Goal: Transaction & Acquisition: Purchase product/service

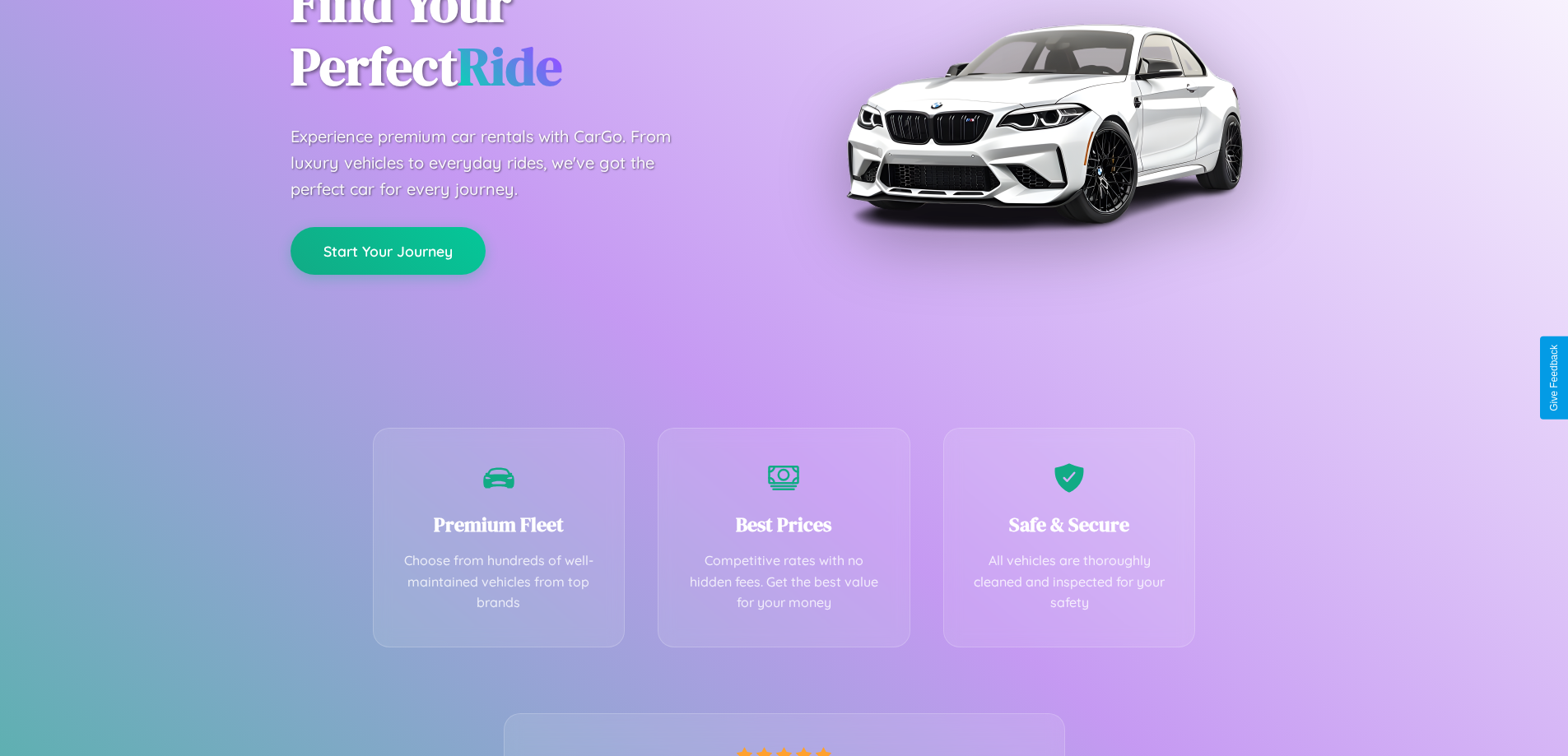
scroll to position [324, 0]
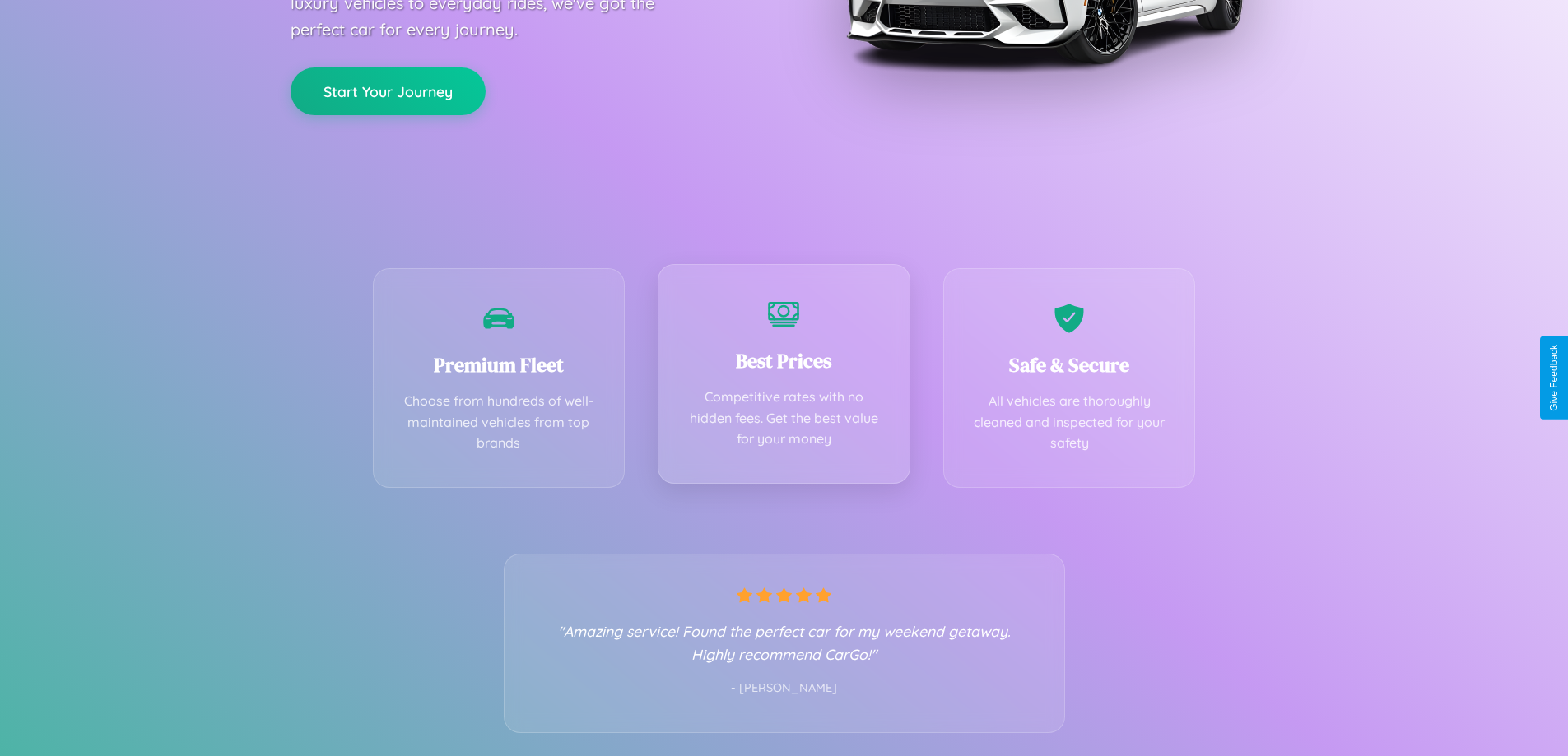
click at [784, 378] on div "Best Prices Competitive rates with no hidden fees. Get the best value for your …" at bounding box center [784, 373] width 252 height 220
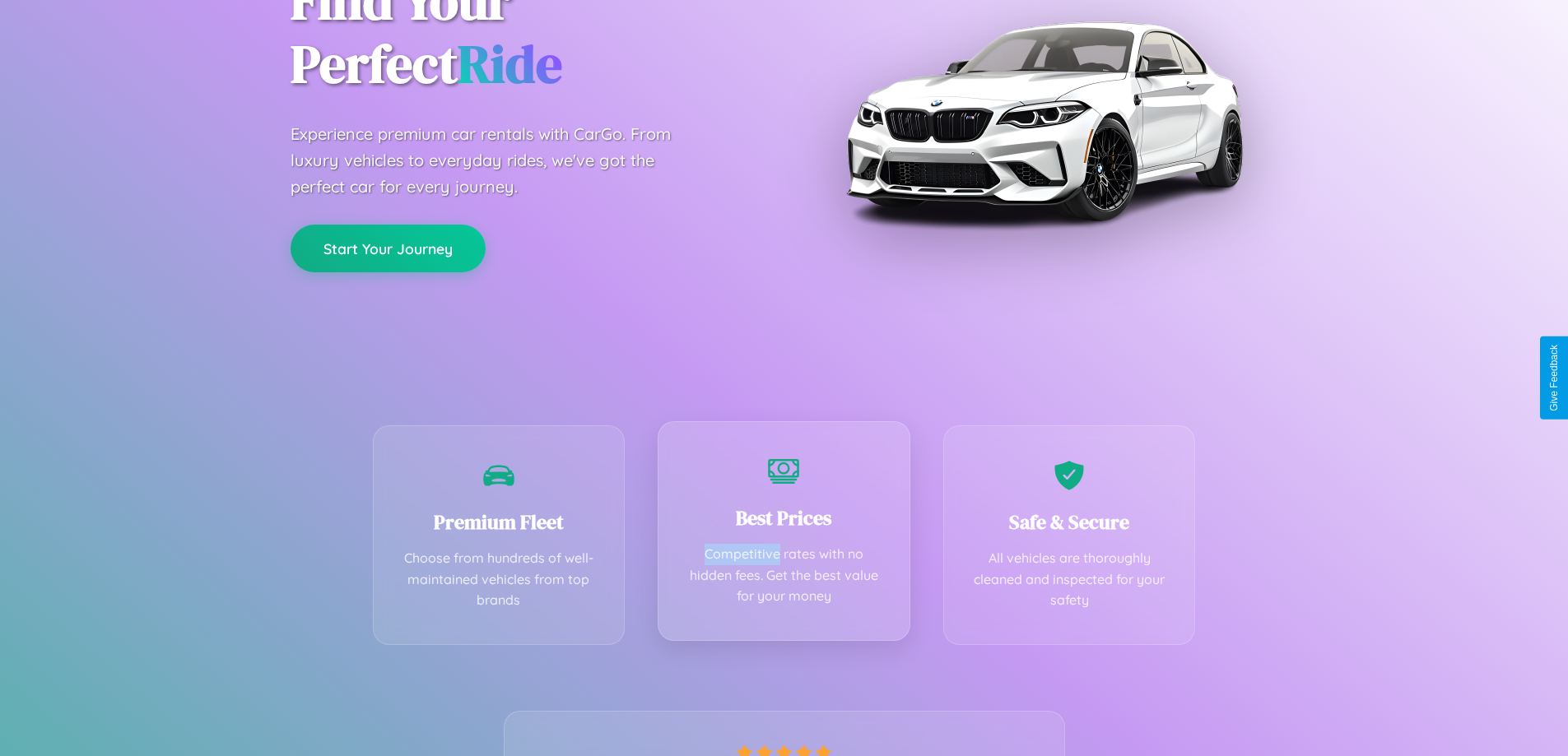
scroll to position [0, 0]
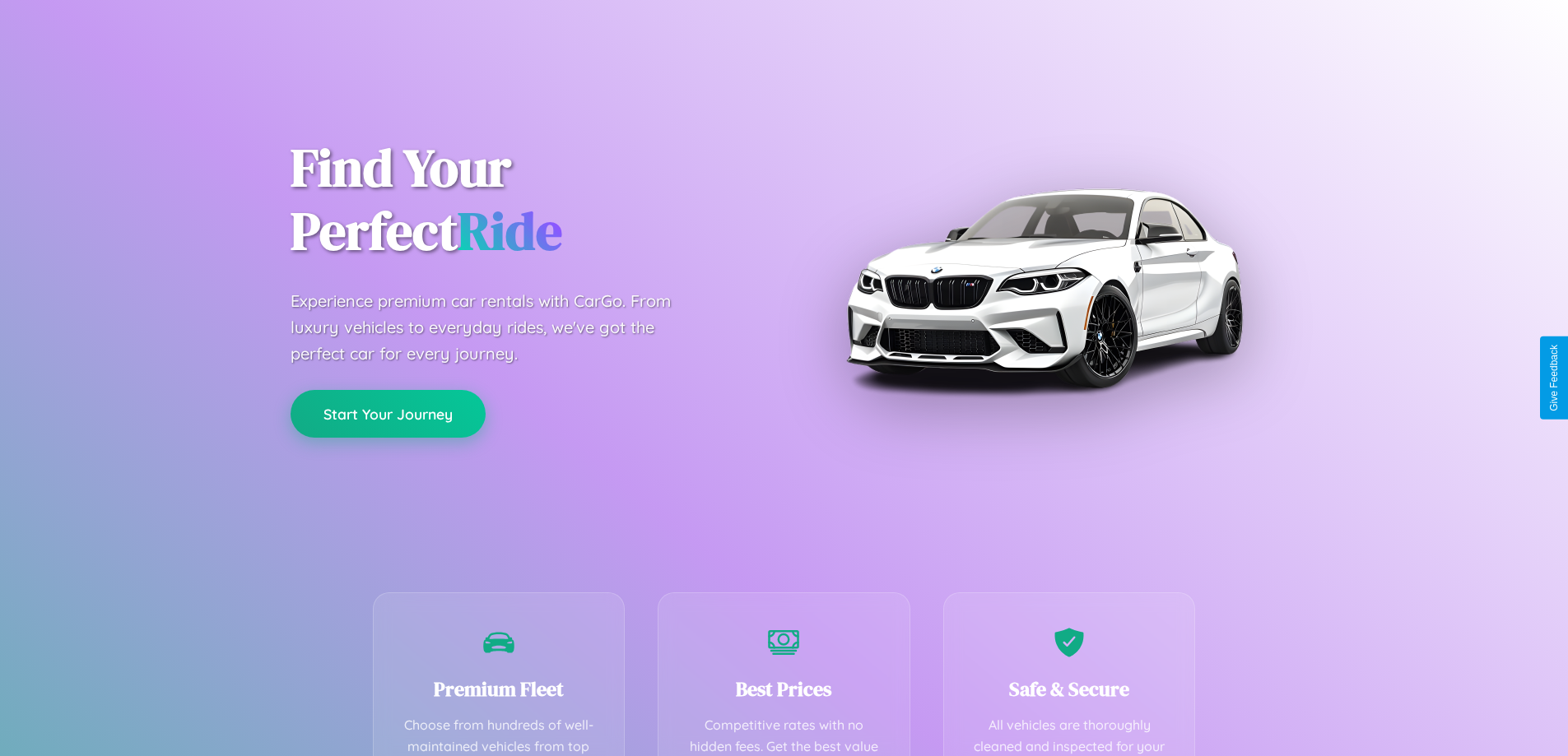
click at [387, 414] on button "Start Your Journey" at bounding box center [388, 414] width 195 height 47
click at [387, 413] on button "Start Your Journey" at bounding box center [388, 414] width 195 height 47
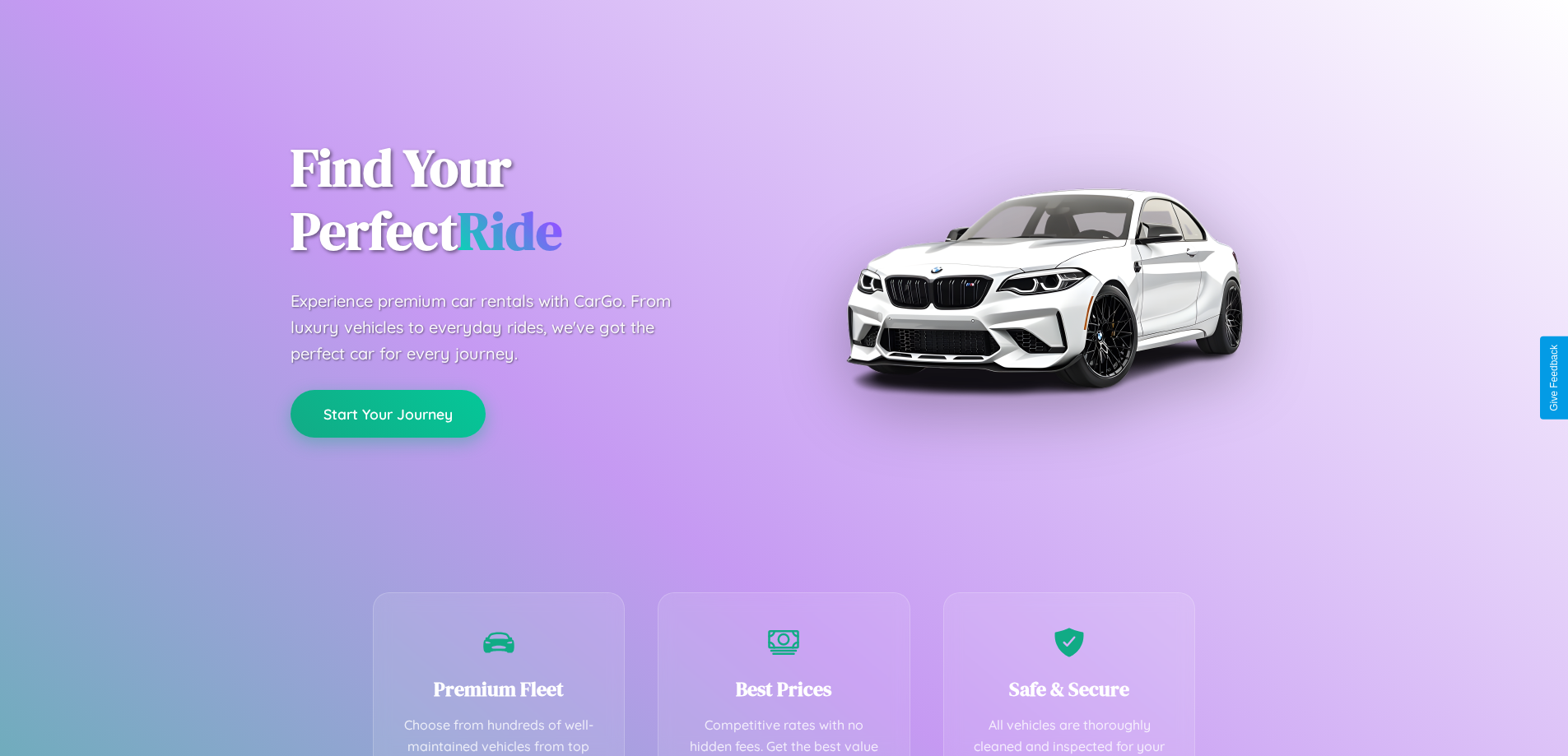
click at [387, 413] on button "Start Your Journey" at bounding box center [388, 414] width 195 height 47
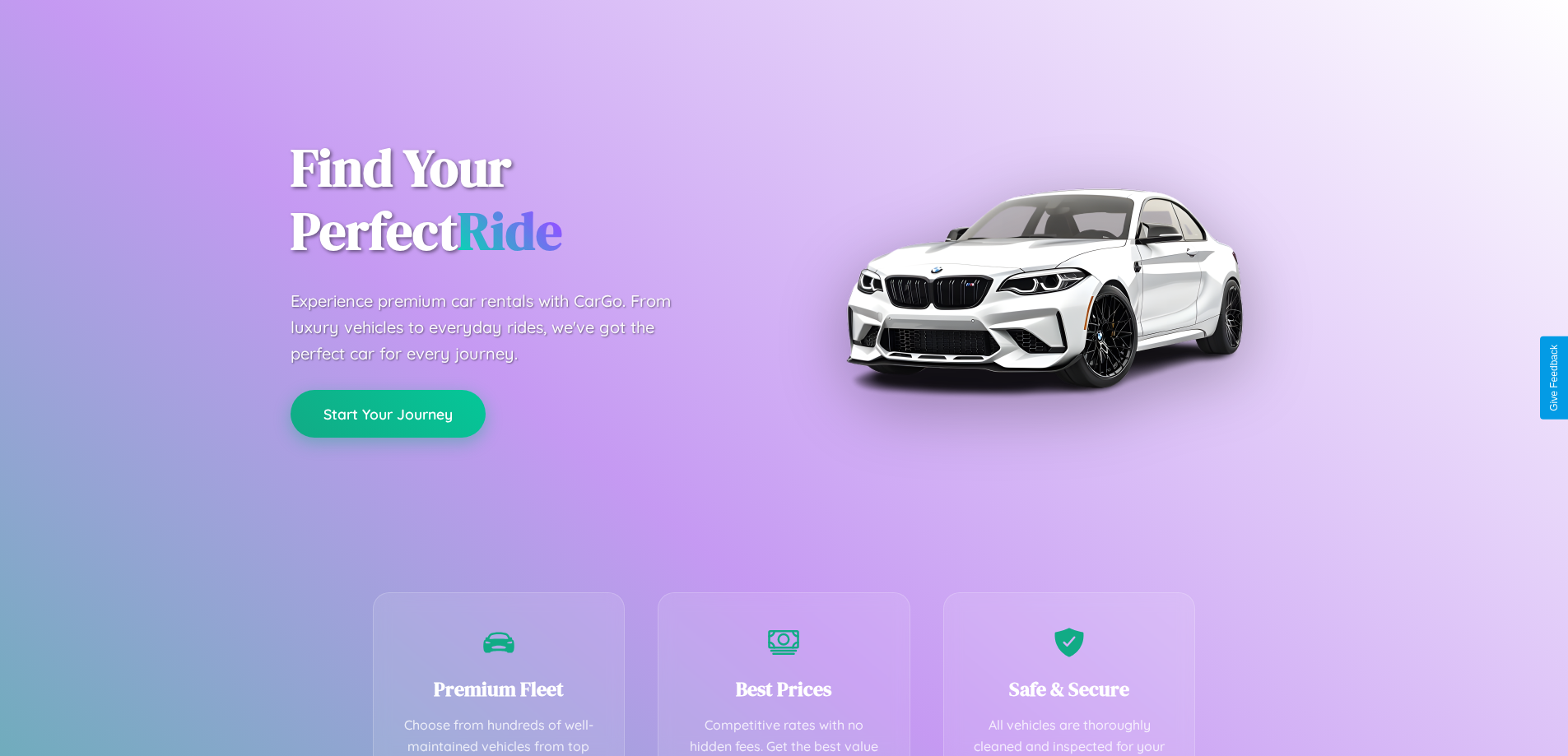
click at [387, 413] on button "Start Your Journey" at bounding box center [388, 414] width 195 height 47
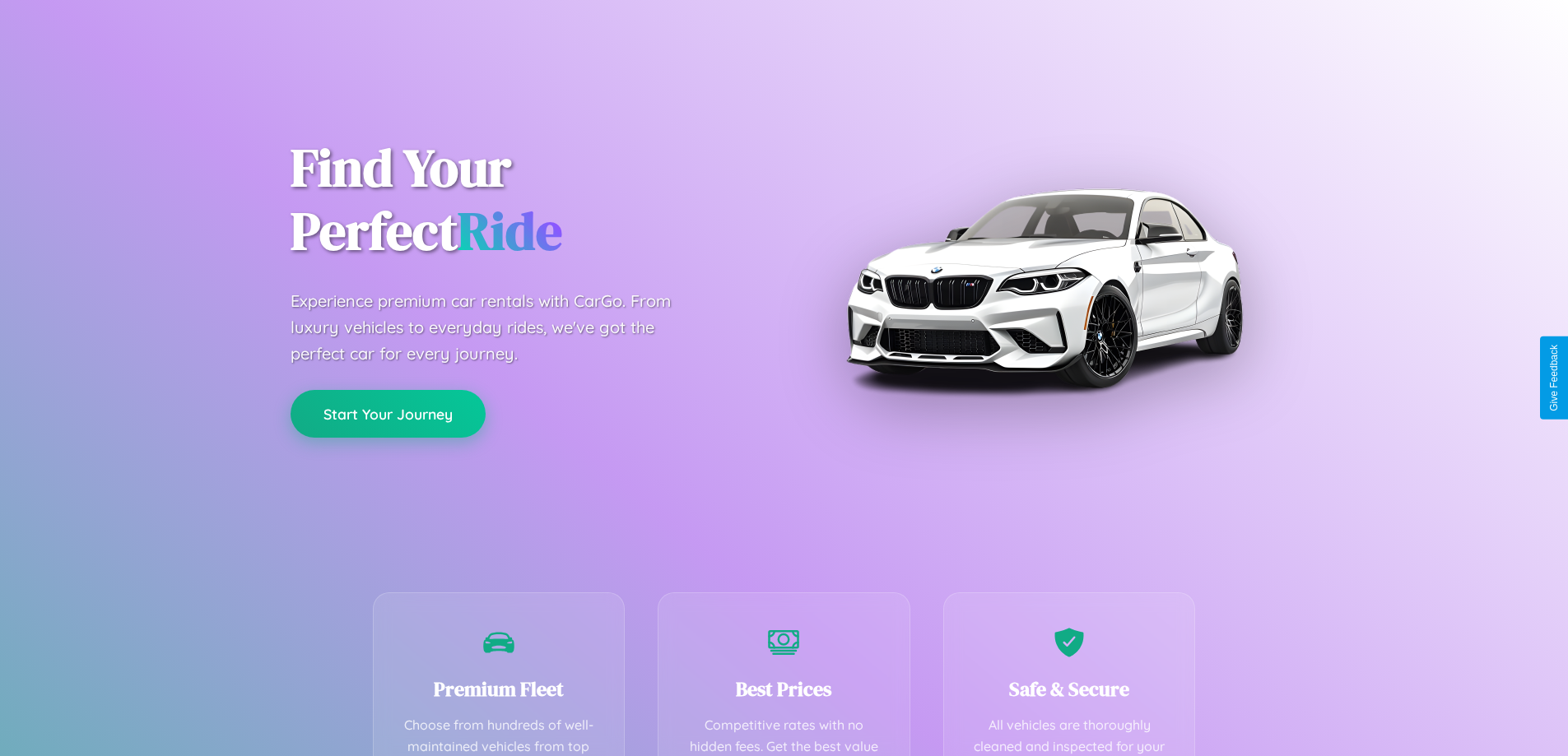
click at [387, 413] on button "Start Your Journey" at bounding box center [388, 414] width 195 height 47
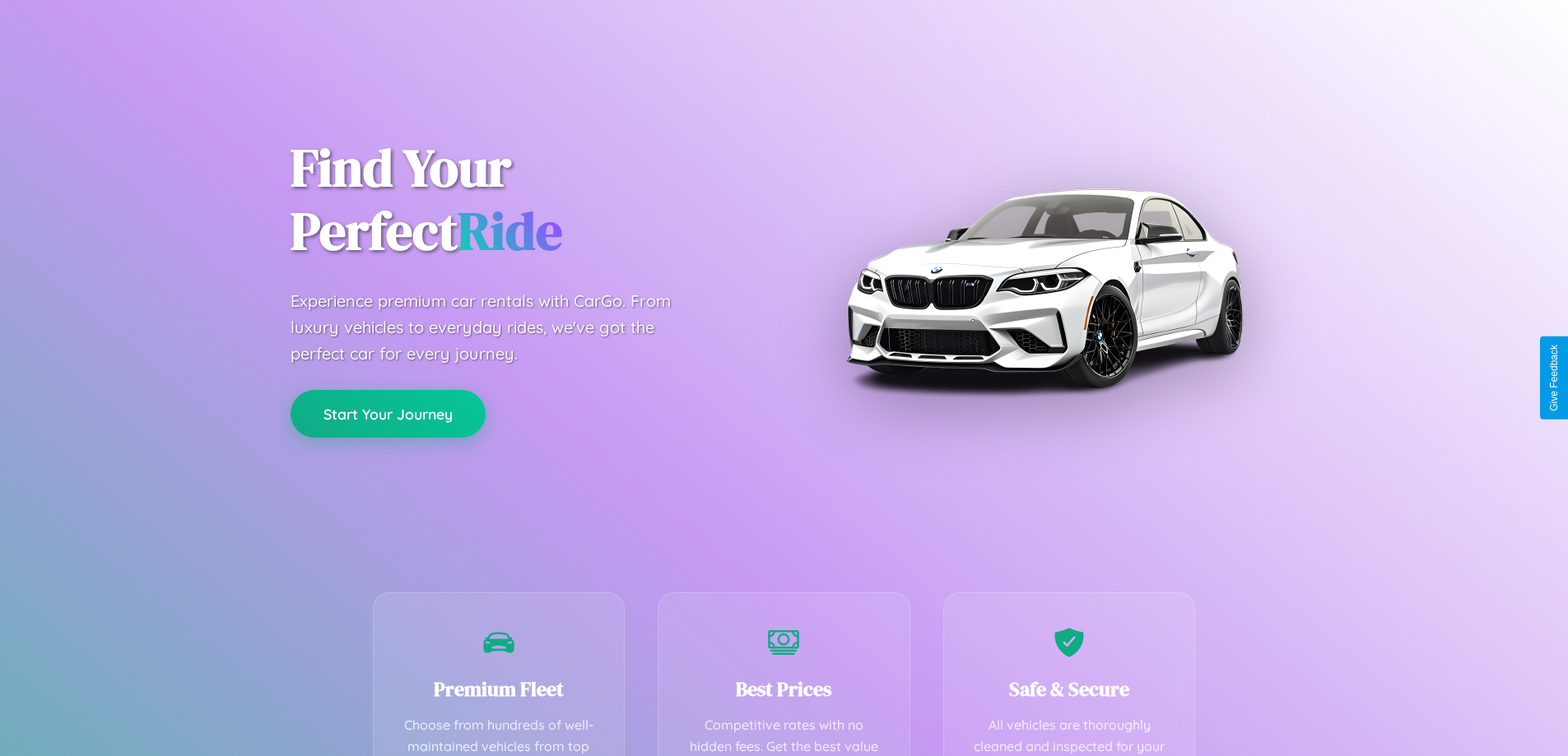
click at [387, 413] on button "Start Your Journey" at bounding box center [388, 414] width 195 height 47
